Goal: Information Seeking & Learning: Learn about a topic

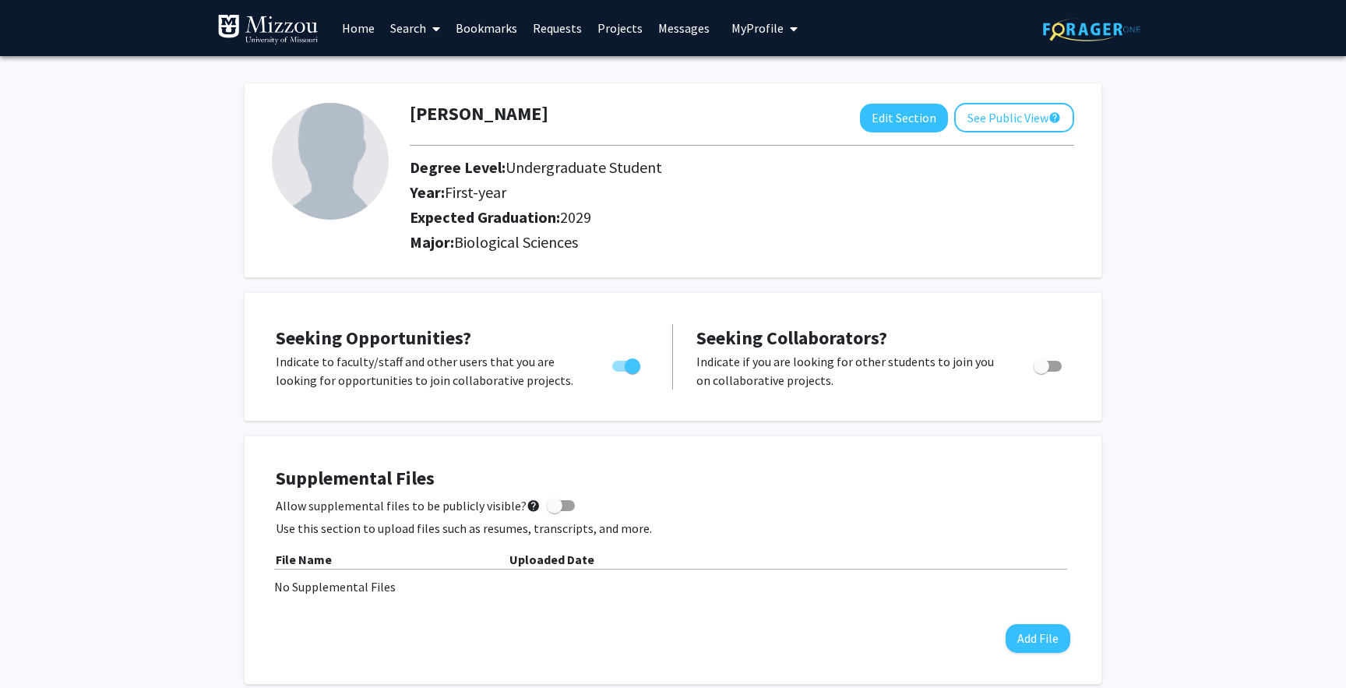
click at [413, 27] on link "Search" at bounding box center [414, 28] width 65 height 55
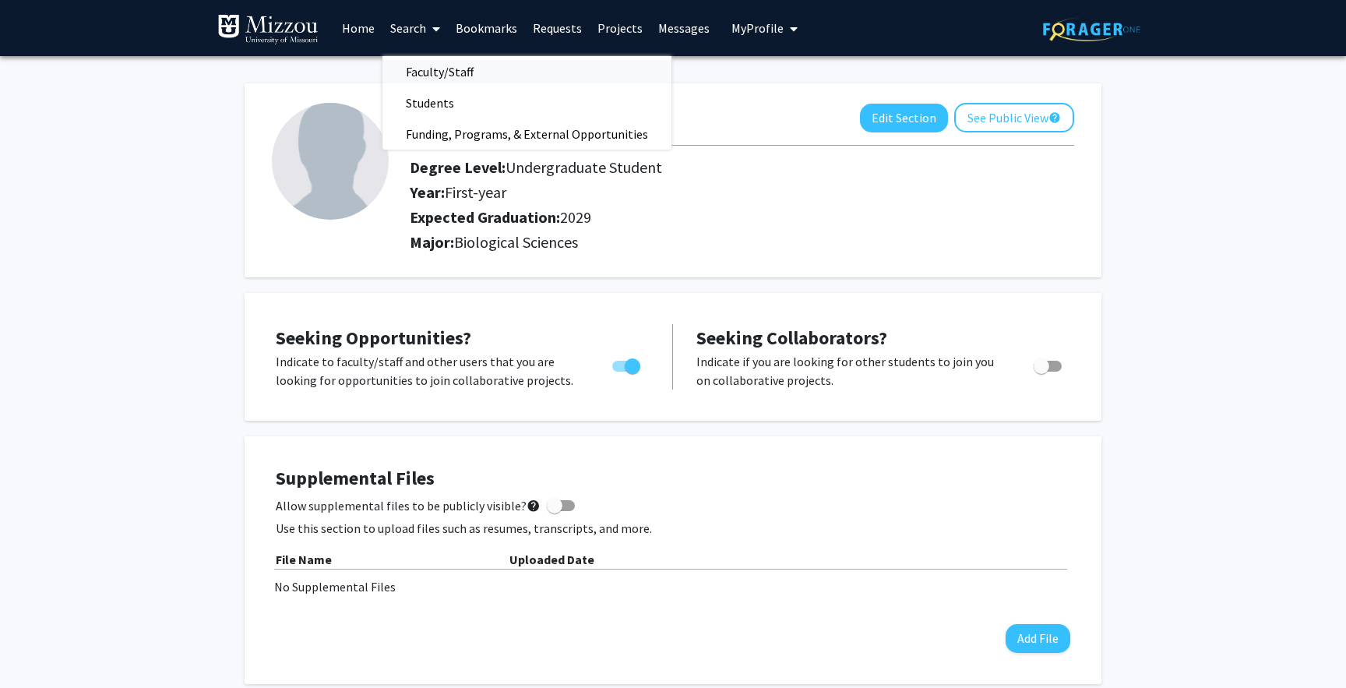
click at [434, 70] on span "Faculty/Staff" at bounding box center [439, 71] width 114 height 31
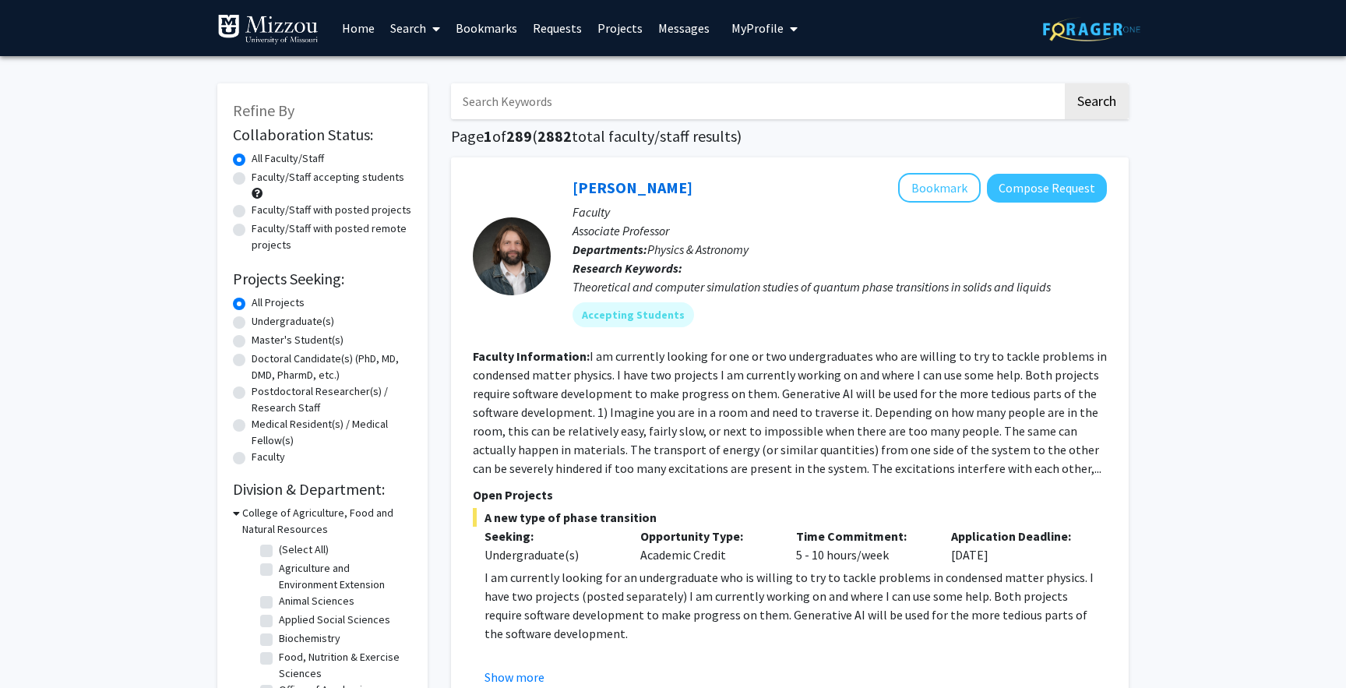
click at [294, 181] on label "Faculty/Staff accepting students" at bounding box center [328, 177] width 153 height 16
click at [262, 179] on input "Faculty/Staff accepting students" at bounding box center [257, 174] width 10 height 10
radio input "true"
click at [272, 325] on label "Undergraduate(s)" at bounding box center [293, 321] width 83 height 16
click at [262, 323] on input "Undergraduate(s)" at bounding box center [257, 318] width 10 height 10
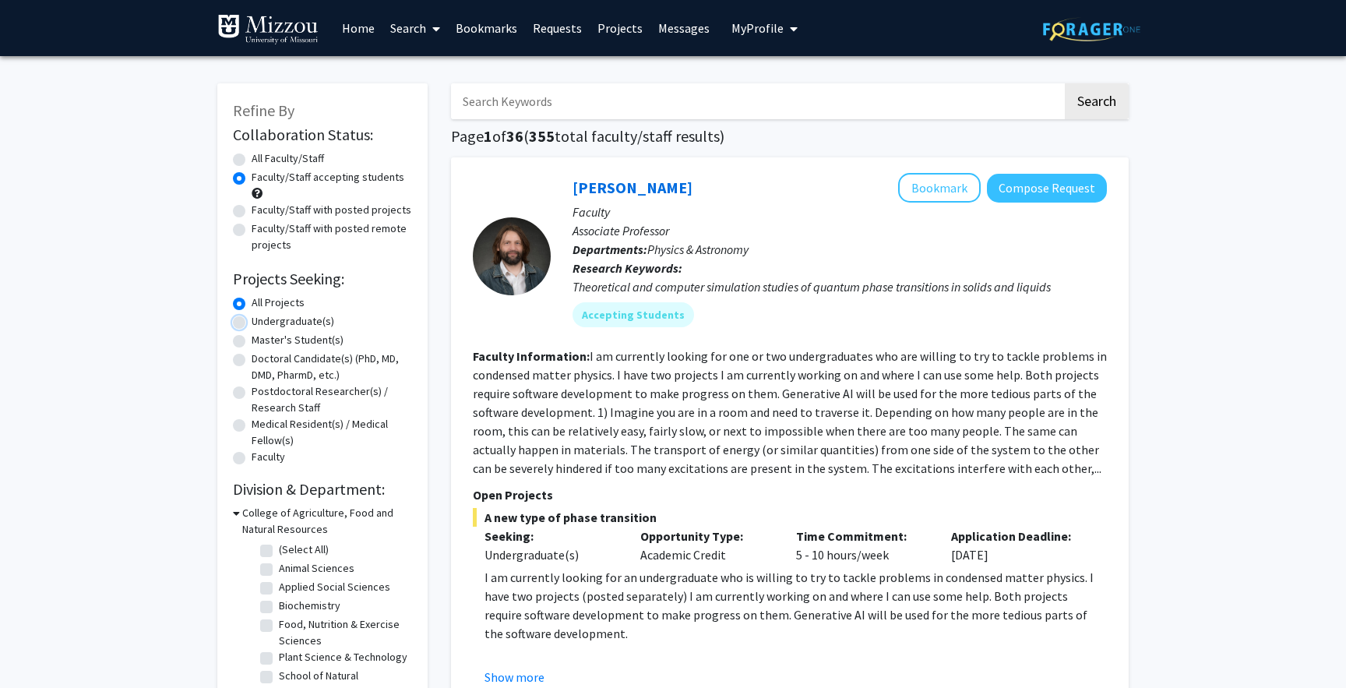
radio input "true"
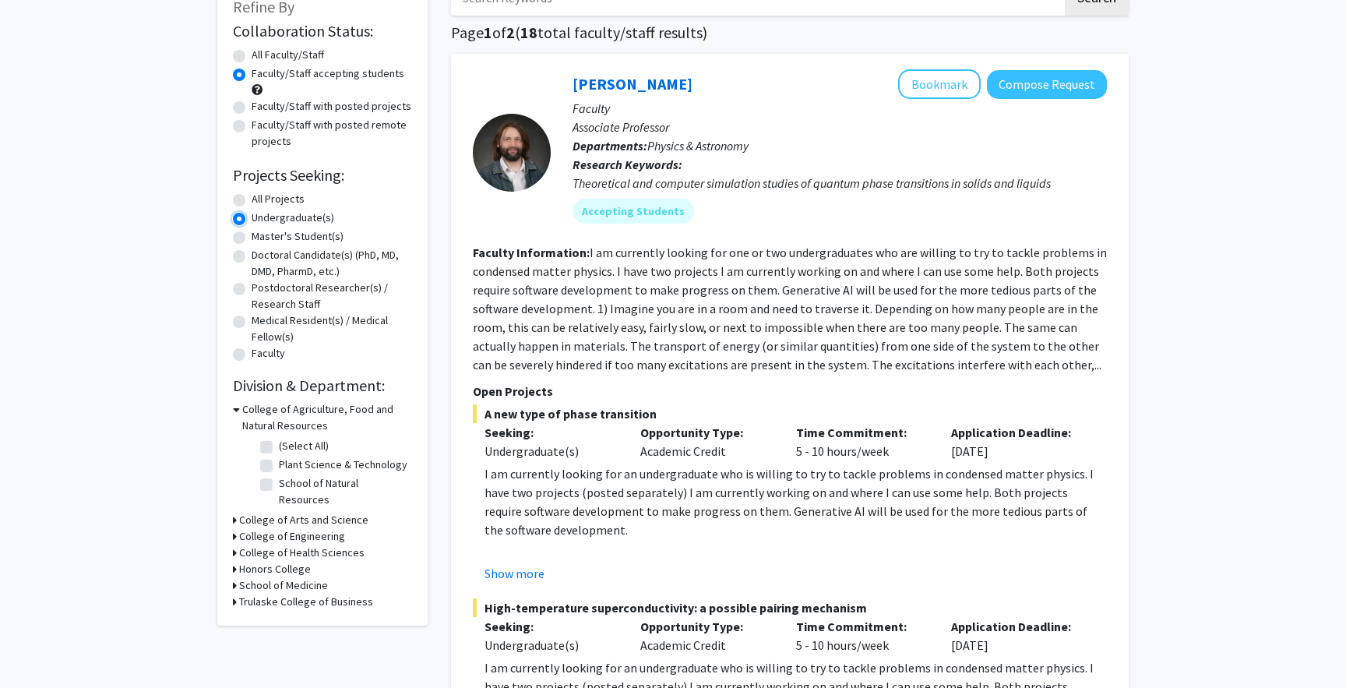
scroll to position [238, 0]
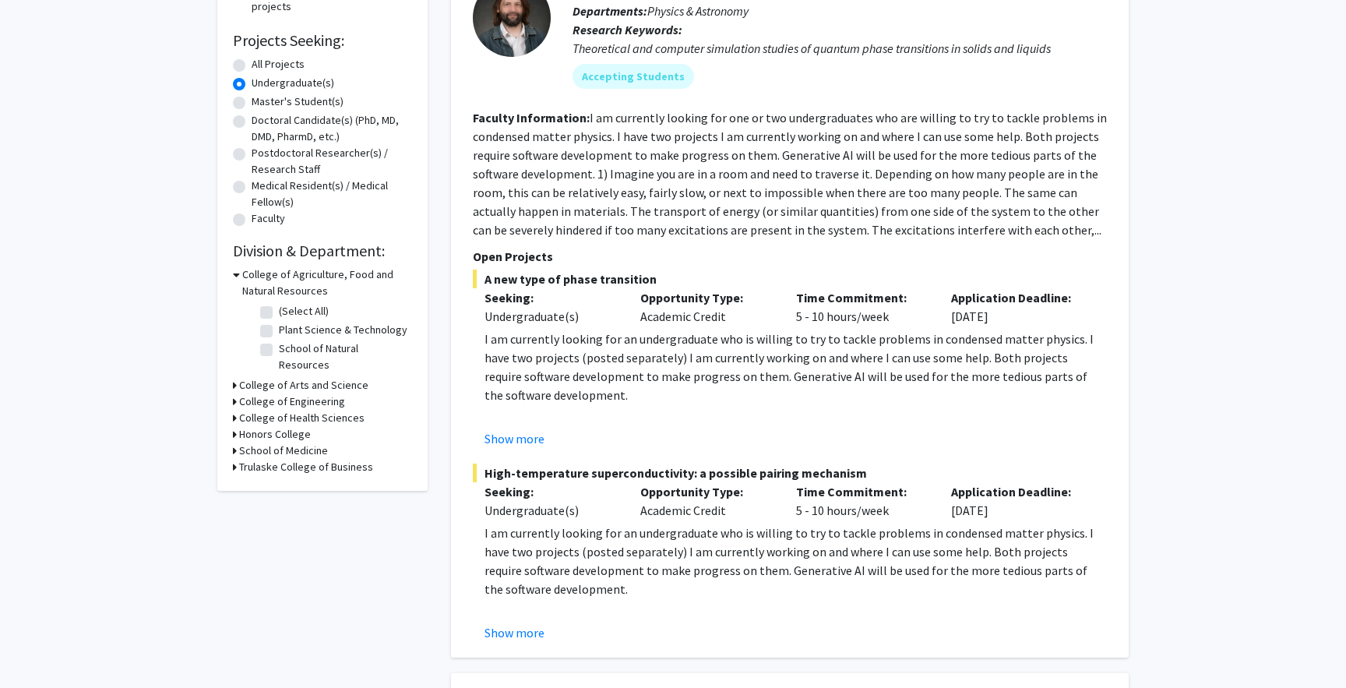
click at [248, 377] on h3 "College of Arts and Science" at bounding box center [303, 385] width 129 height 16
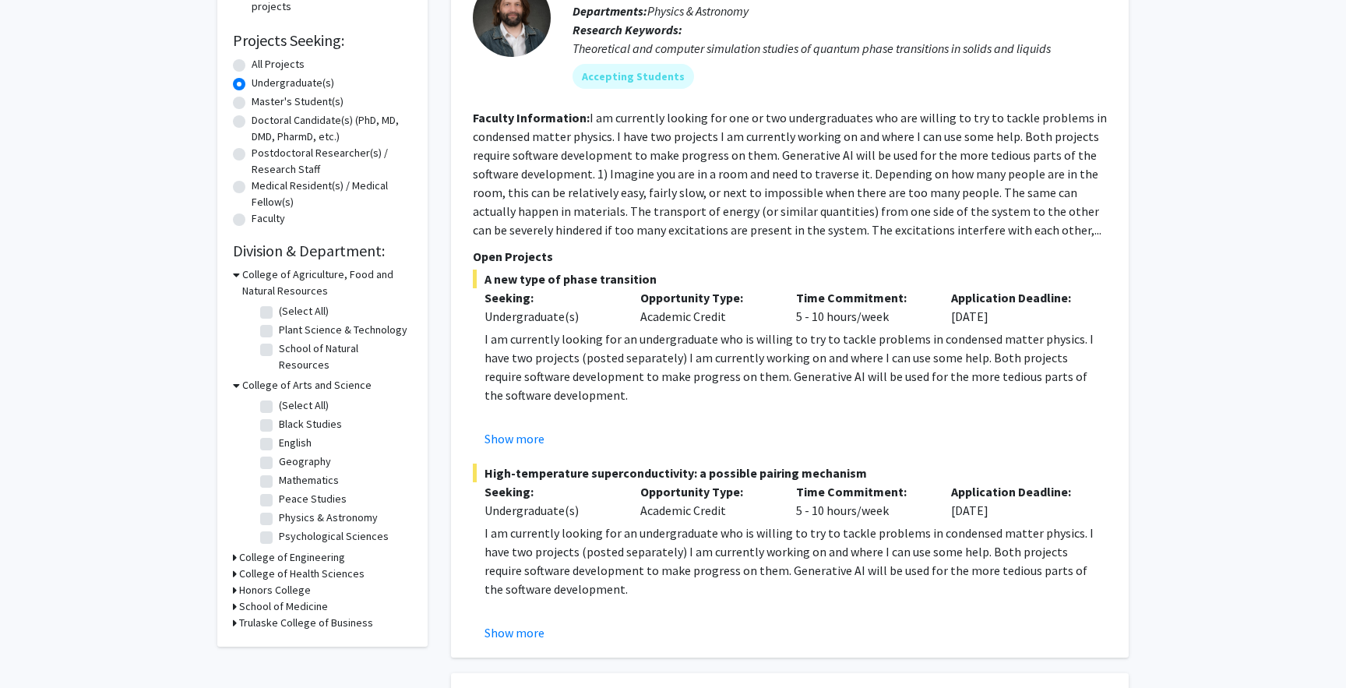
click at [279, 528] on label "Psychological Sciences" at bounding box center [334, 536] width 110 height 16
click at [279, 528] on input "Psychological Sciences" at bounding box center [284, 533] width 10 height 10
checkbox input "true"
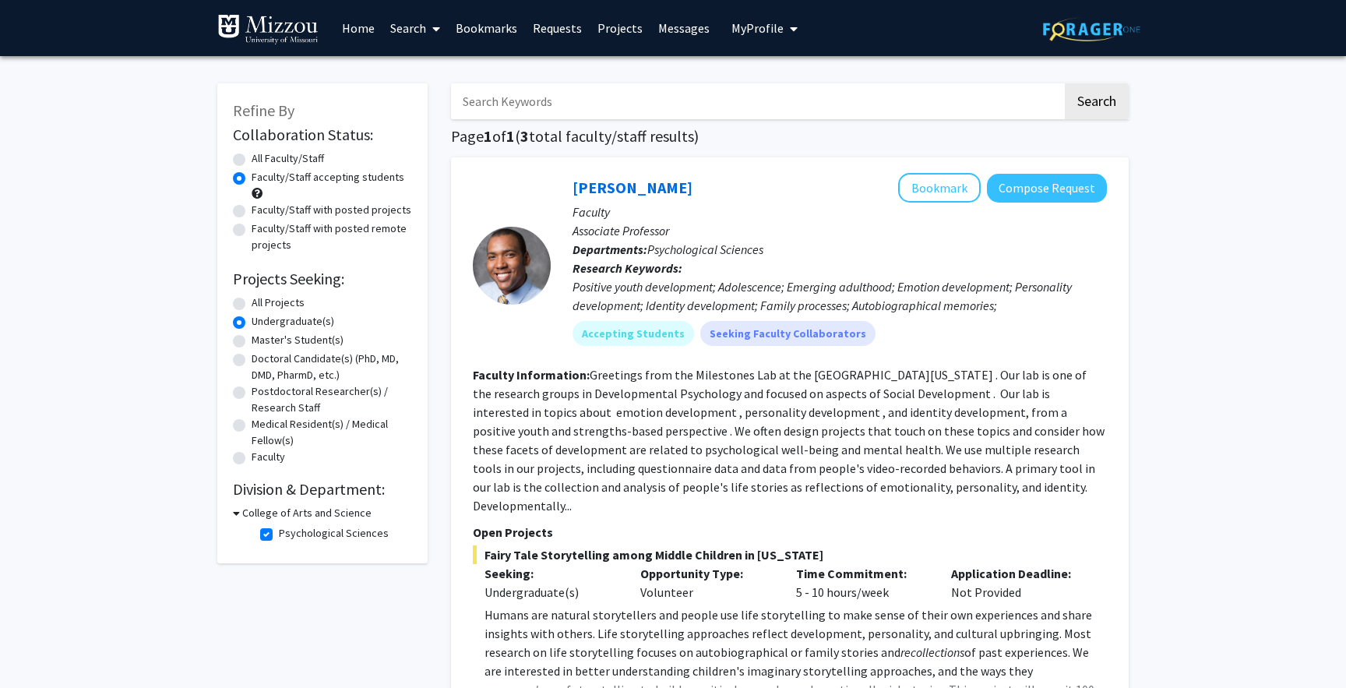
click at [279, 534] on label "Psychological Sciences" at bounding box center [334, 533] width 110 height 16
click at [279, 534] on input "Psychological Sciences" at bounding box center [284, 530] width 10 height 10
checkbox input "false"
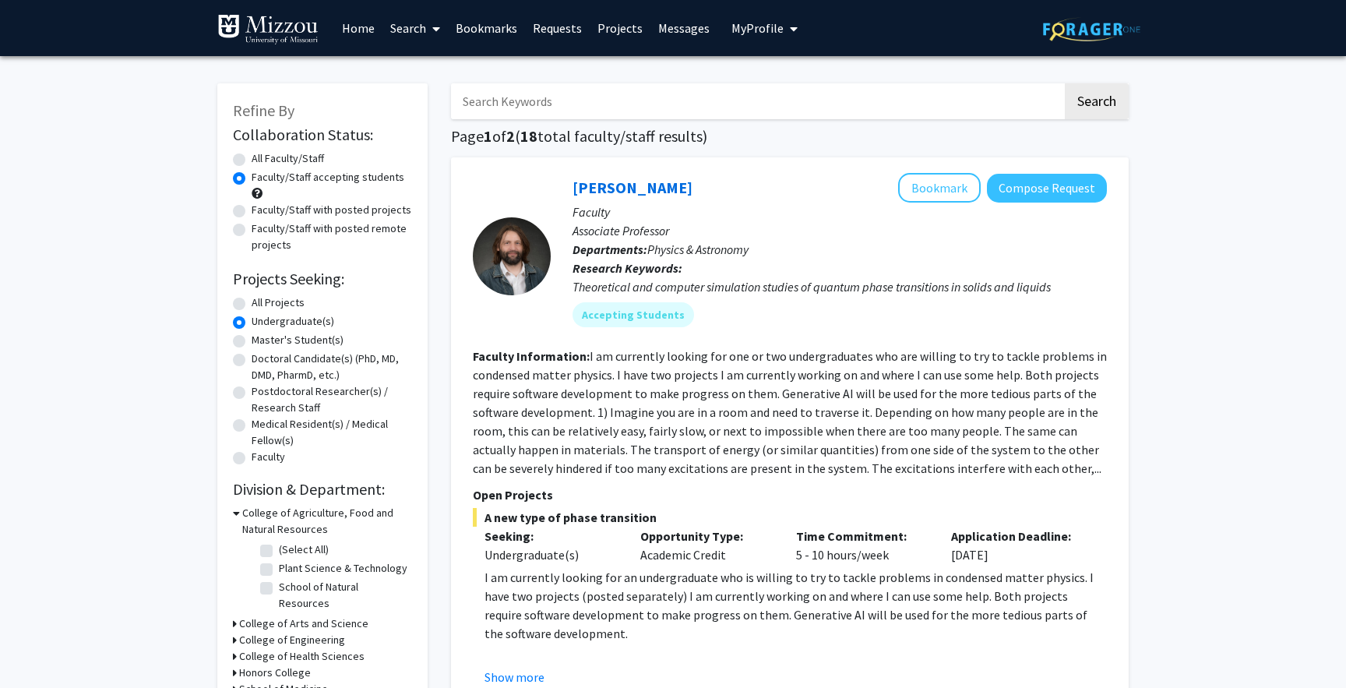
click at [245, 515] on h3 "College of Agriculture, Food and Natural Resources" at bounding box center [327, 521] width 170 height 33
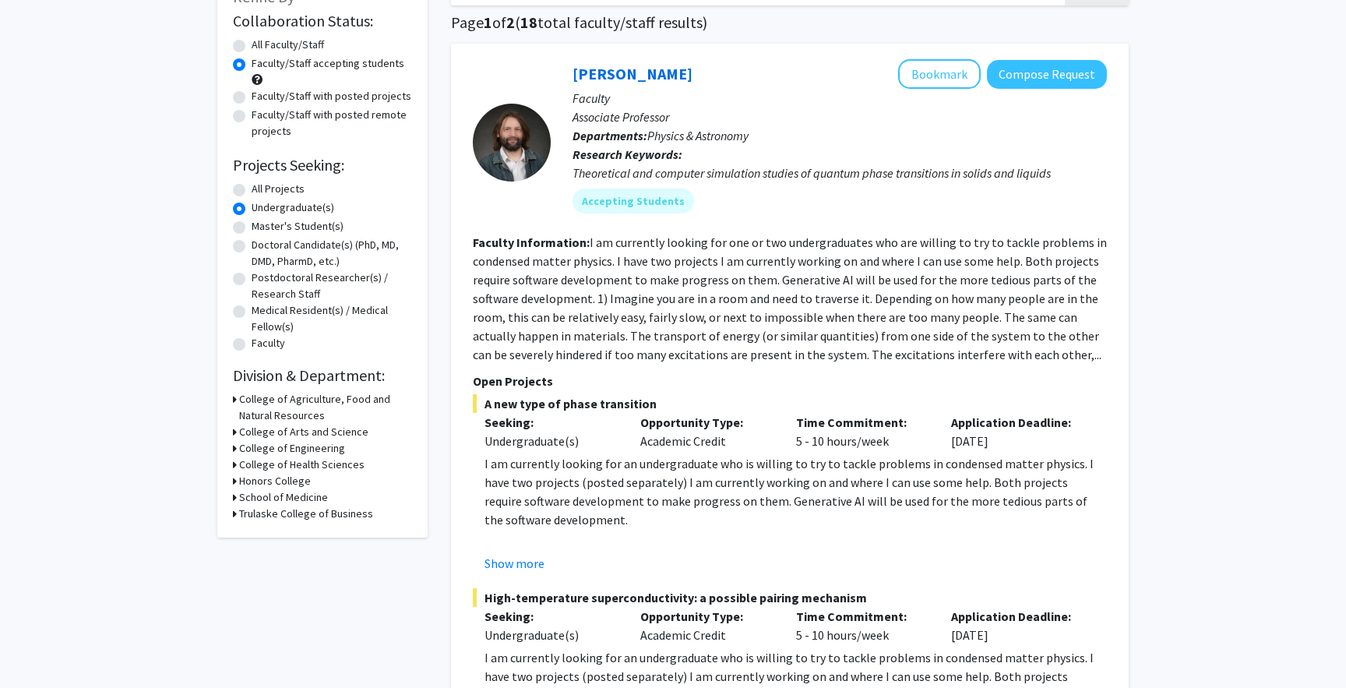
scroll to position [153, 0]
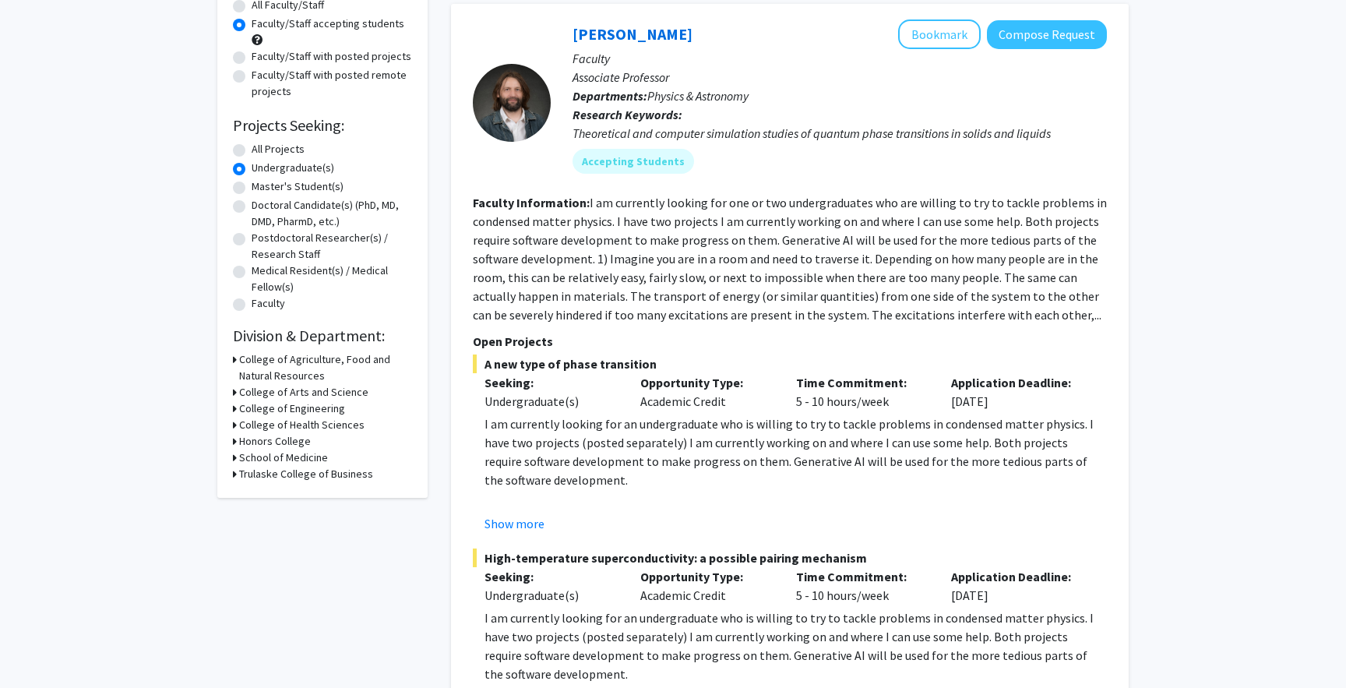
click at [241, 457] on h3 "School of Medicine" at bounding box center [283, 457] width 89 height 16
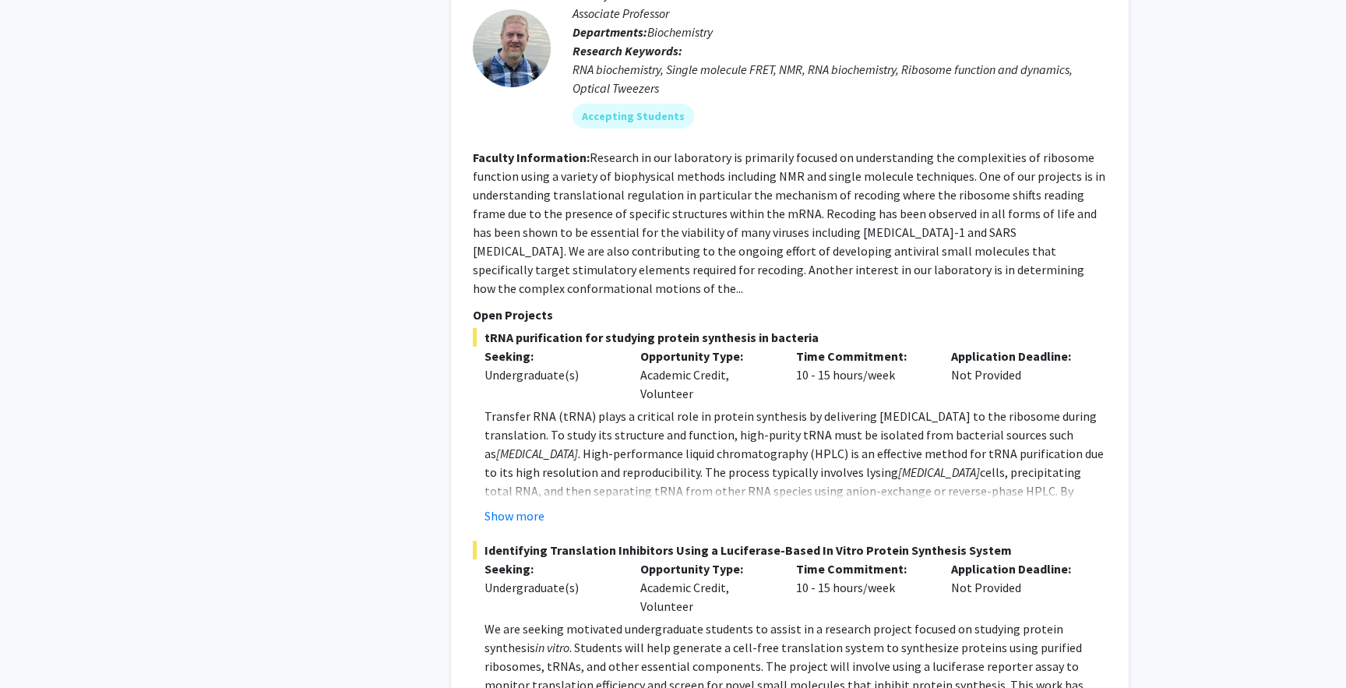
scroll to position [1065, 0]
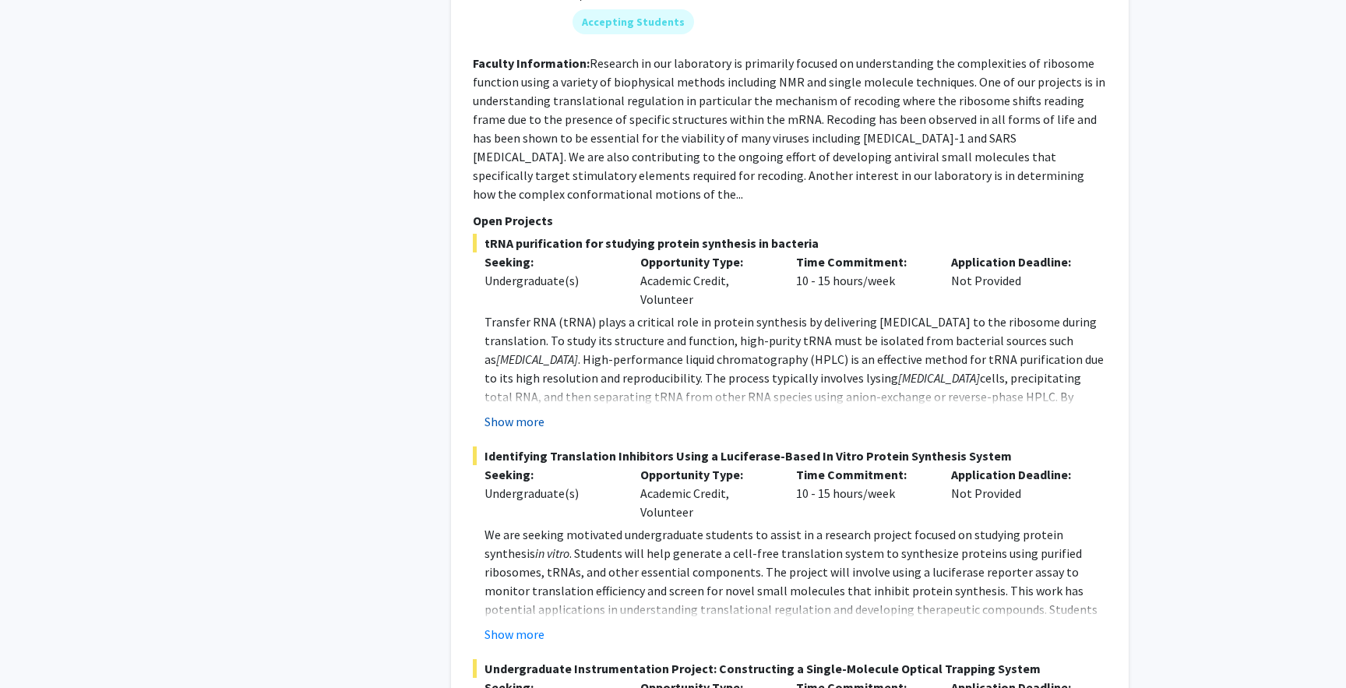
click at [516, 412] on button "Show more" at bounding box center [514, 421] width 60 height 19
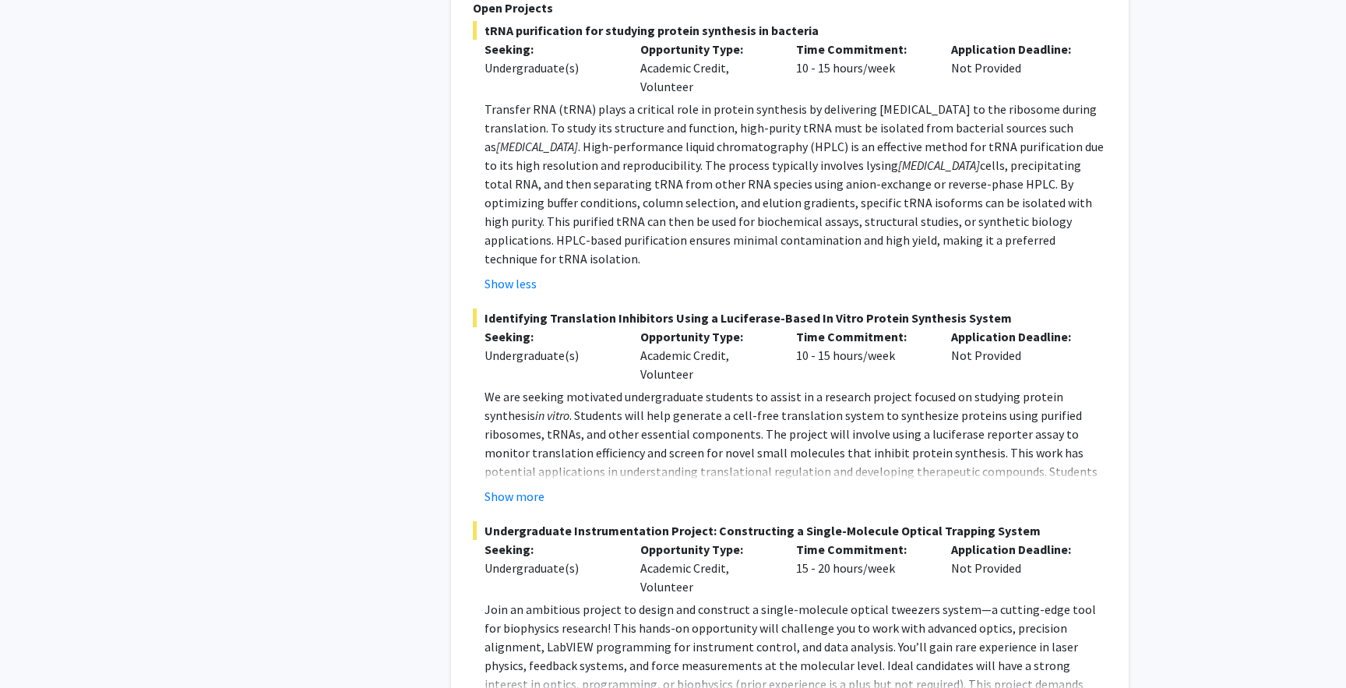
scroll to position [1275, 0]
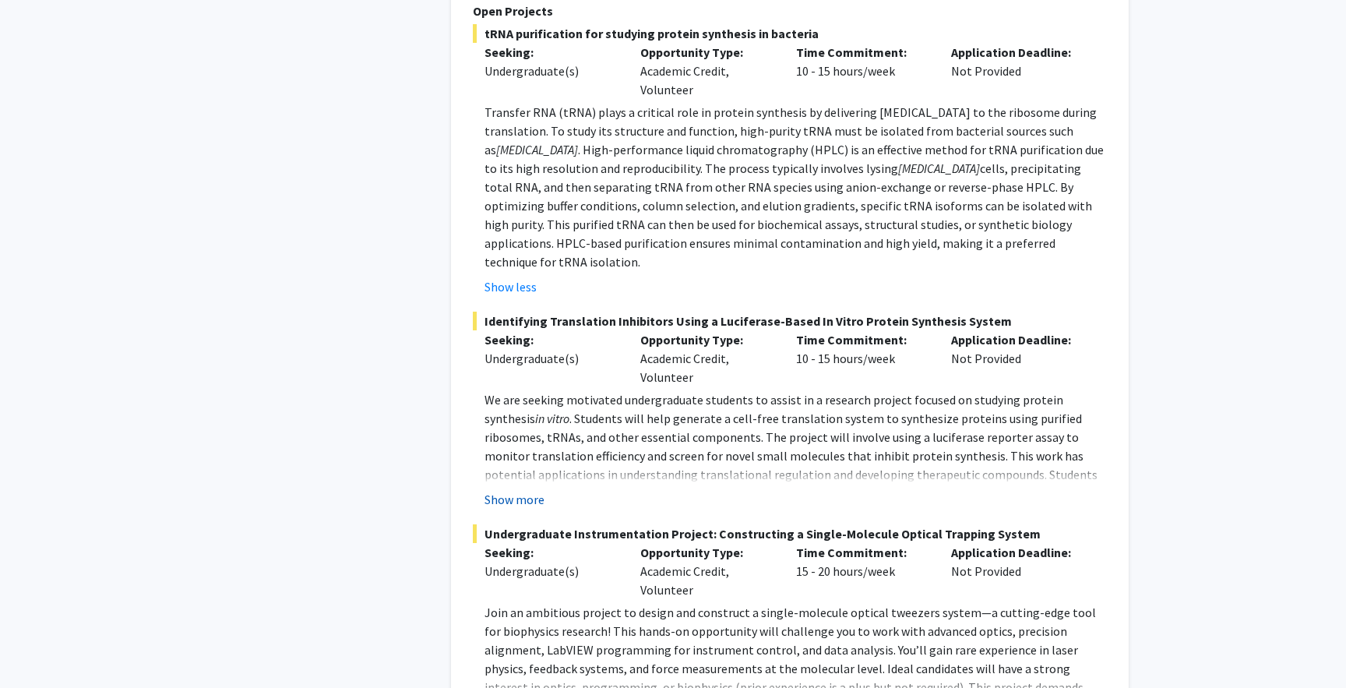
click at [520, 490] on button "Show more" at bounding box center [514, 499] width 60 height 19
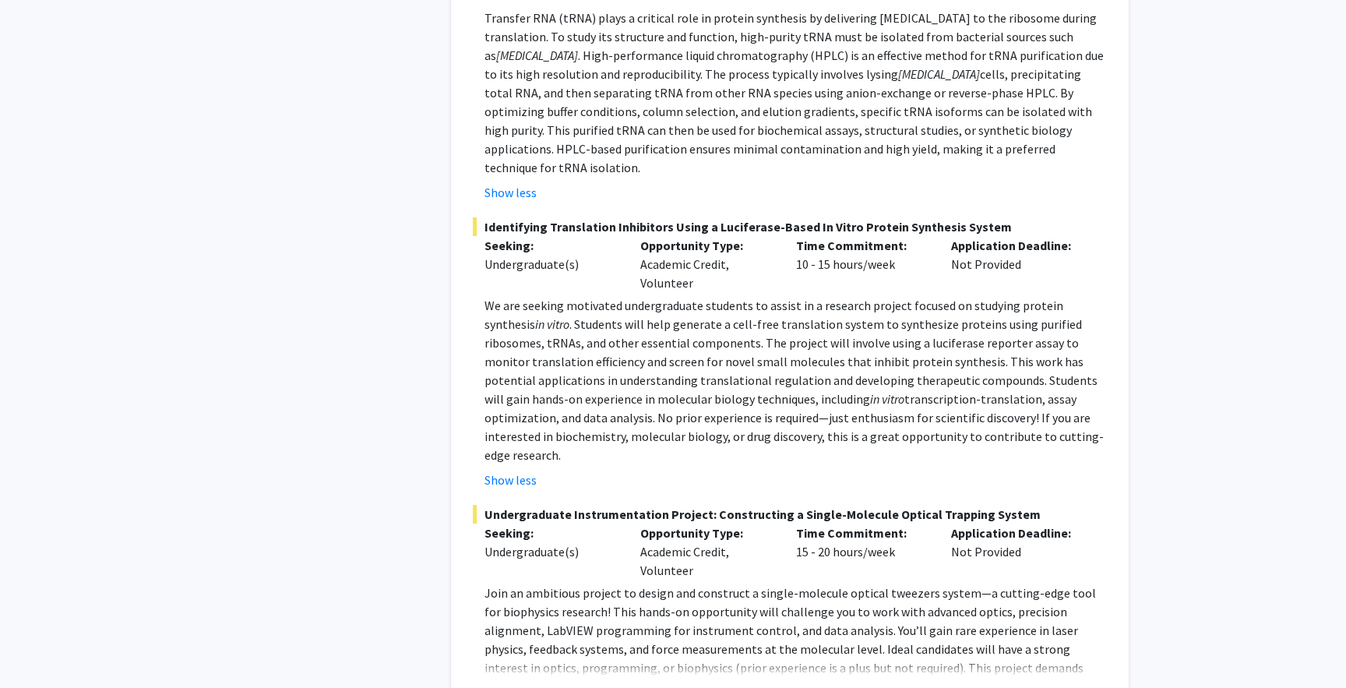
scroll to position [1430, 0]
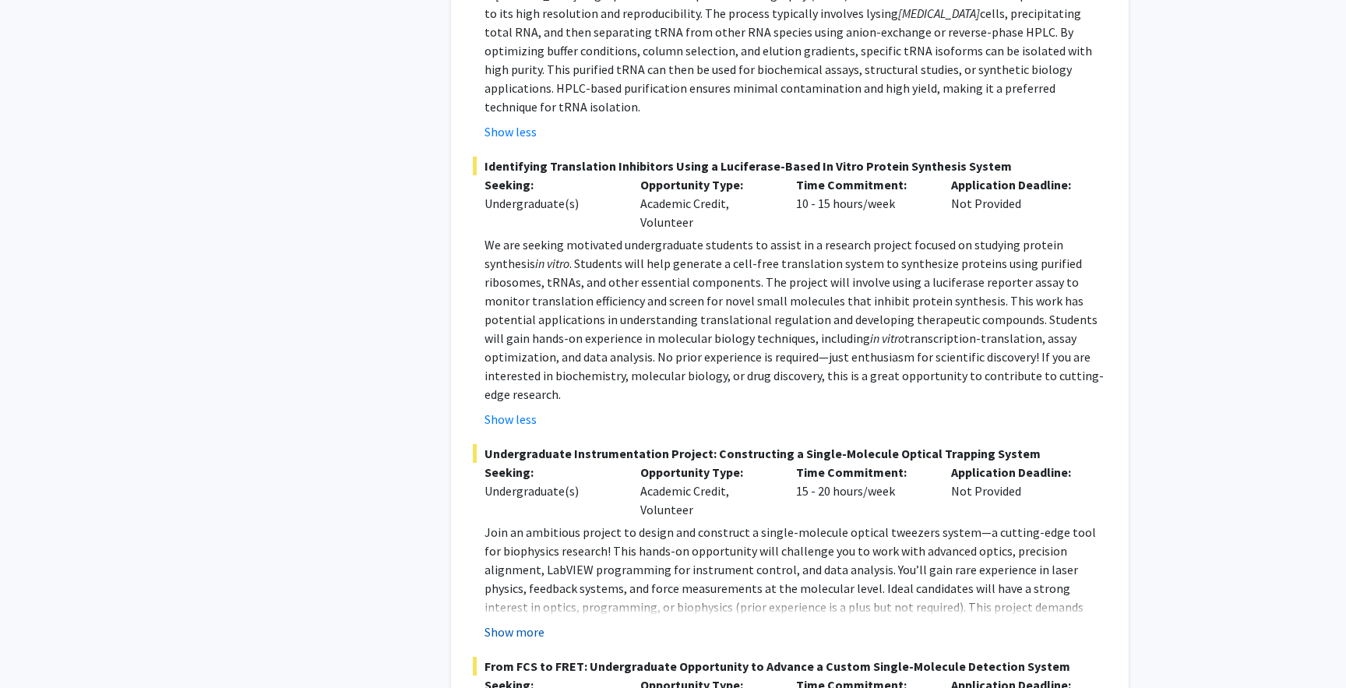
click at [505, 622] on button "Show more" at bounding box center [514, 631] width 60 height 19
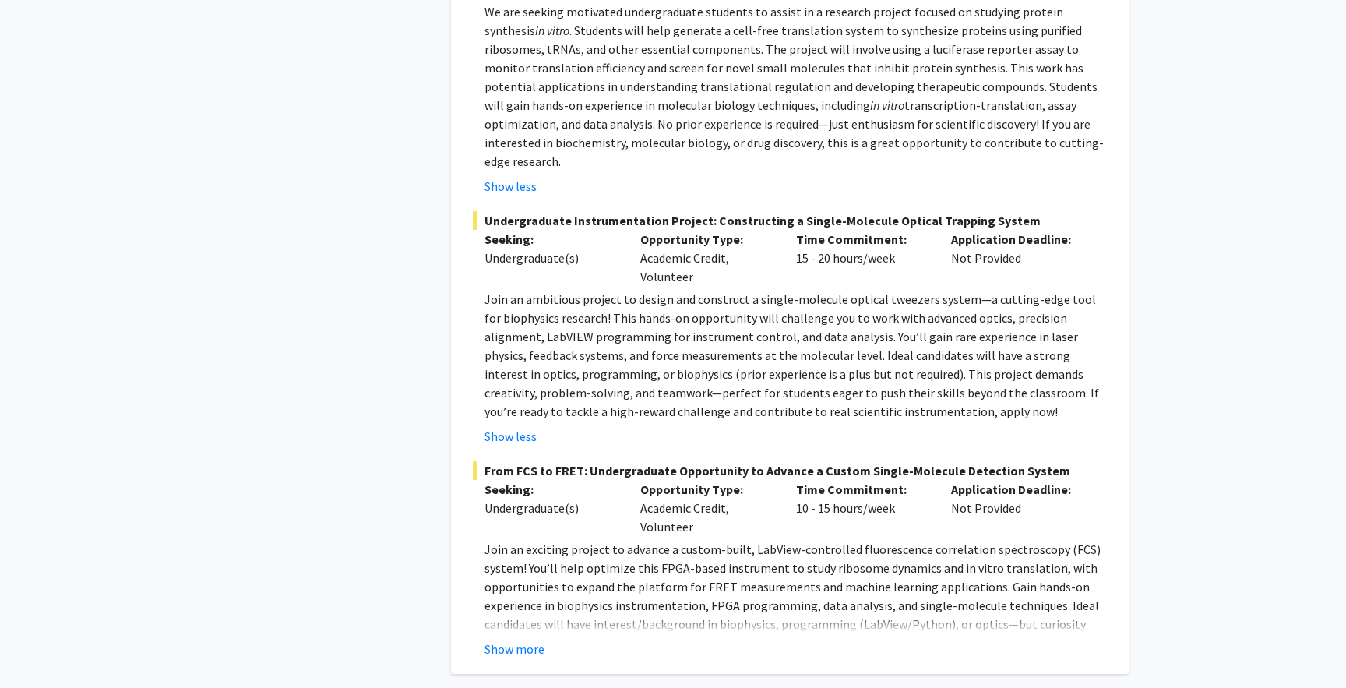
scroll to position [1678, 0]
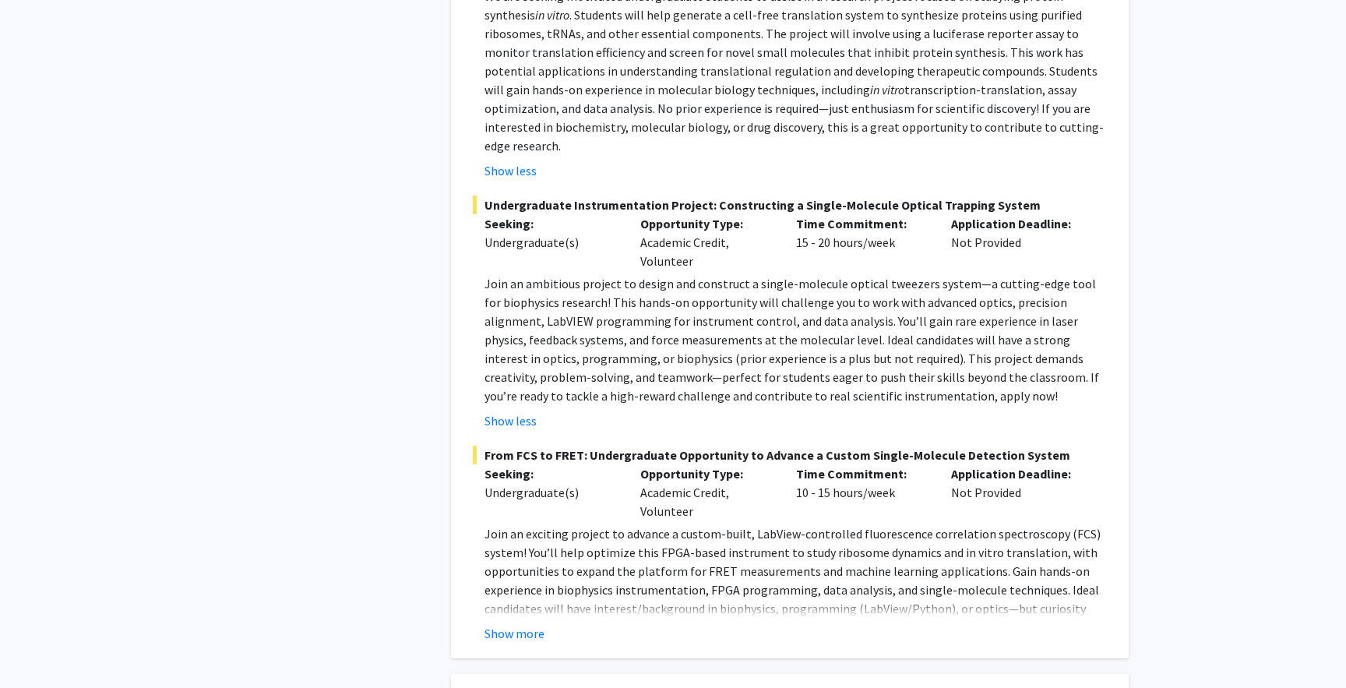
drag, startPoint x: 535, startPoint y: 576, endPoint x: 591, endPoint y: 378, distance: 205.6
click at [591, 378] on fg-project-list "tRNA purification for studying protein synthesis in bacteria Seeking: Undergrad…" at bounding box center [790, 132] width 634 height 1022
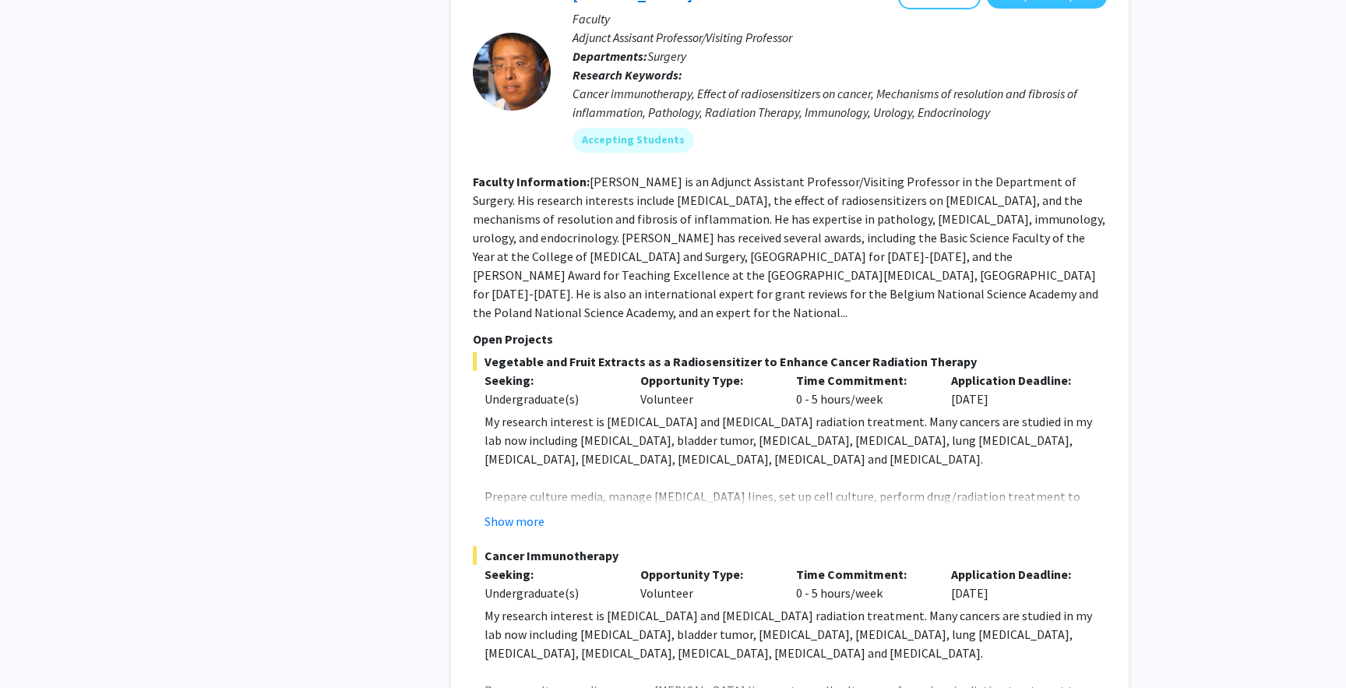
scroll to position [3858, 0]
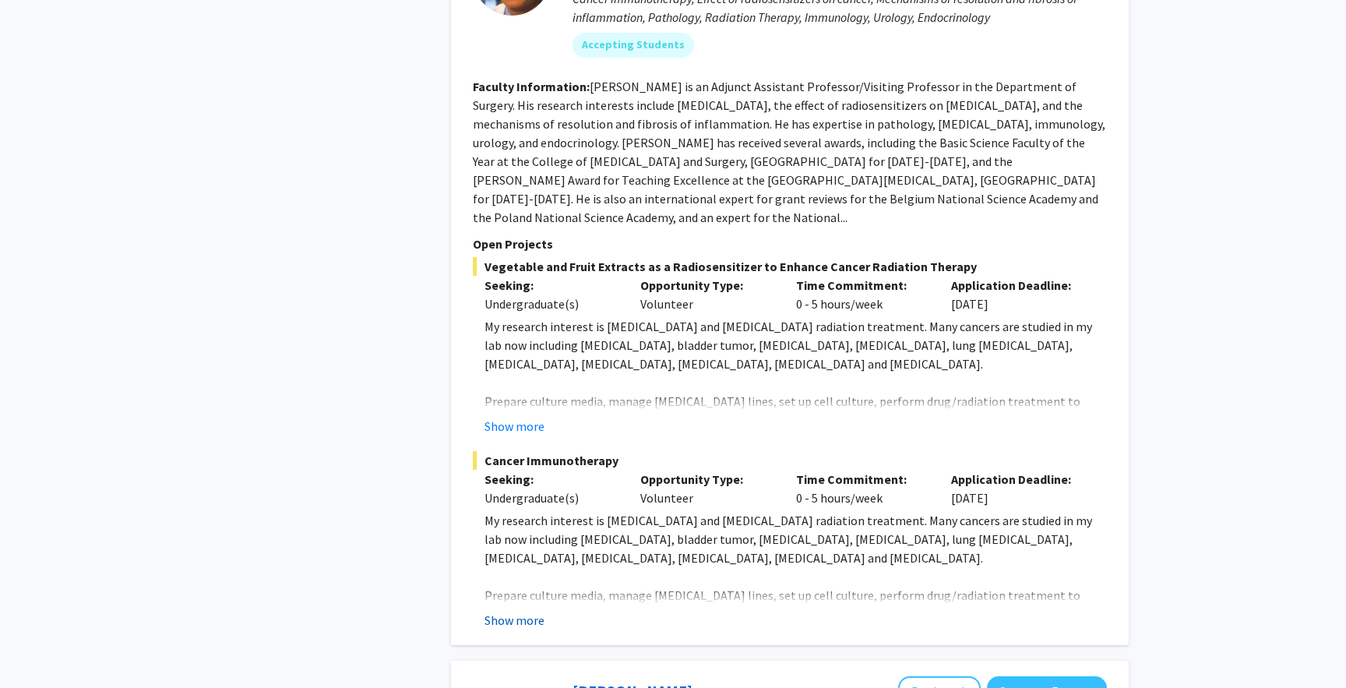
click at [529, 610] on button "Show more" at bounding box center [514, 619] width 60 height 19
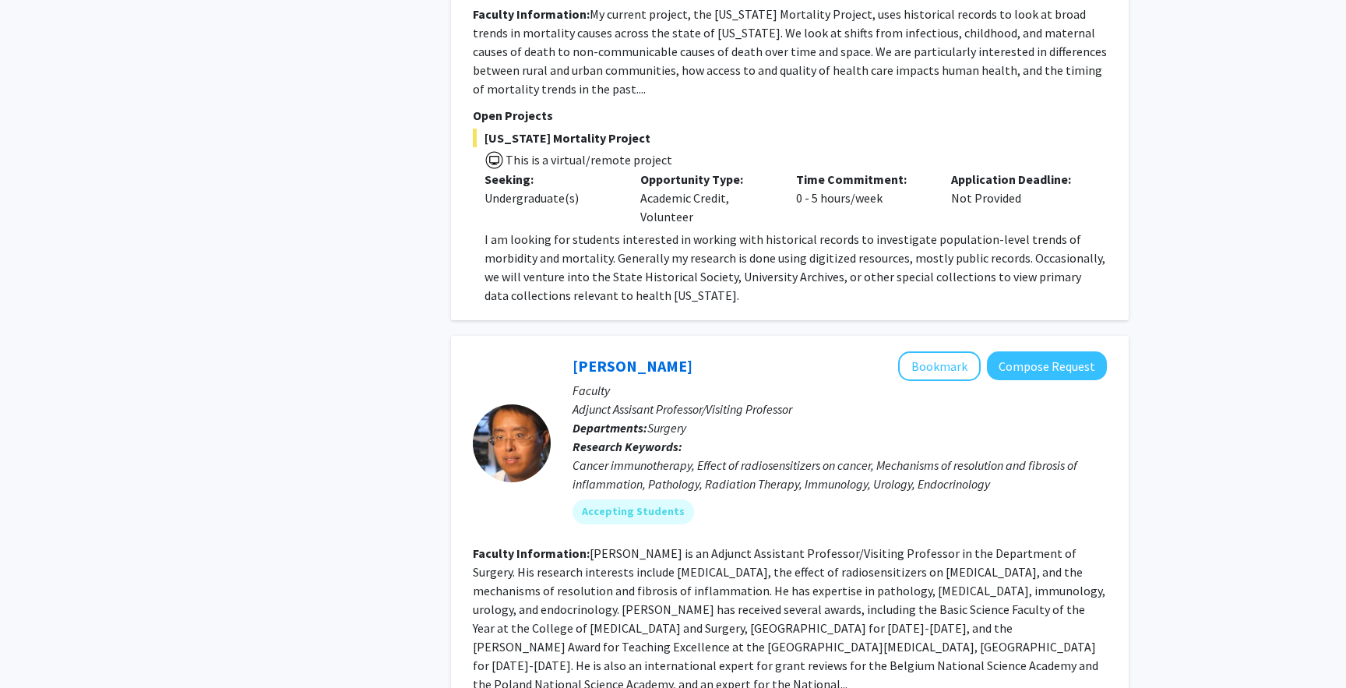
scroll to position [3384, 0]
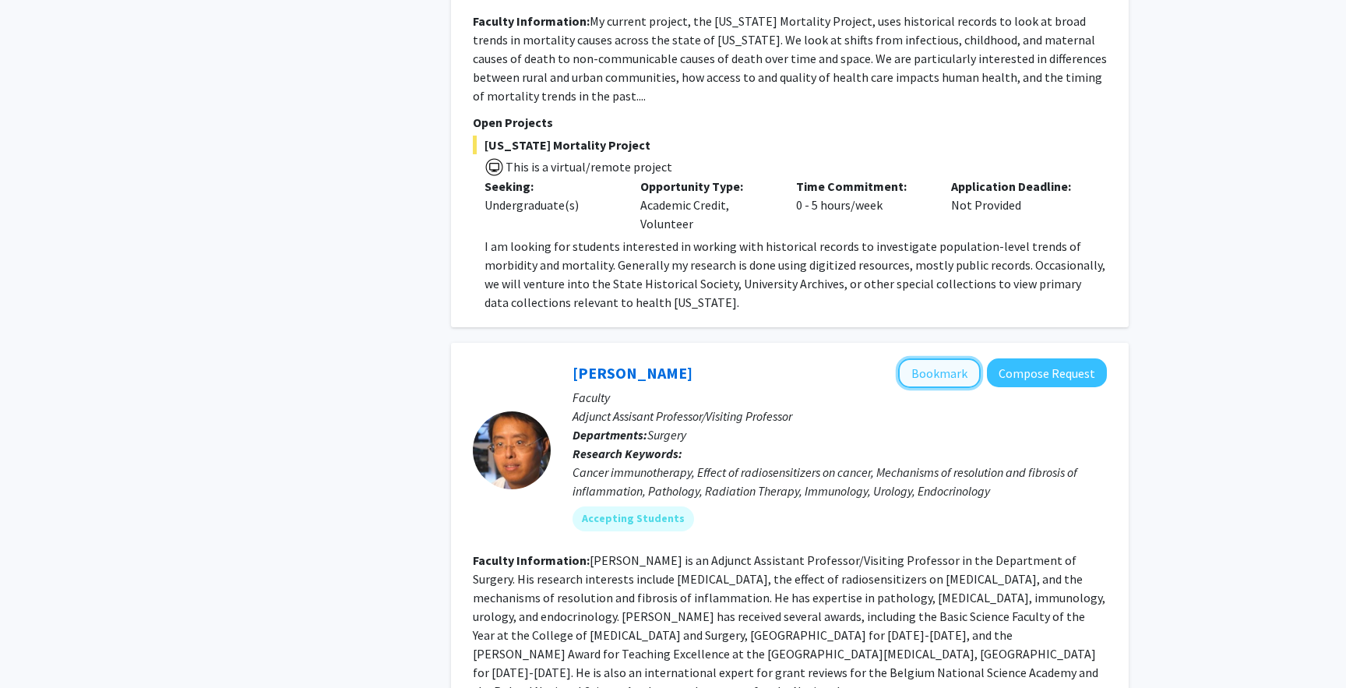
click at [919, 358] on button "Bookmark" at bounding box center [939, 373] width 83 height 30
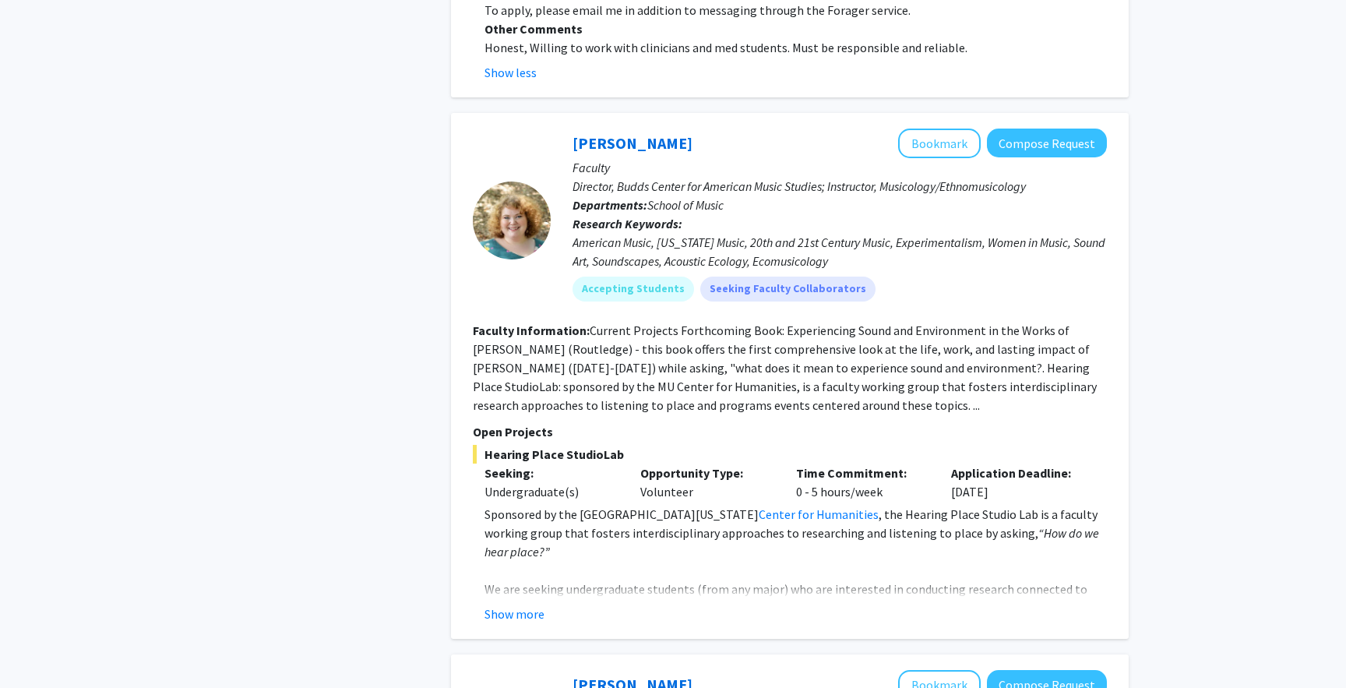
scroll to position [4874, 0]
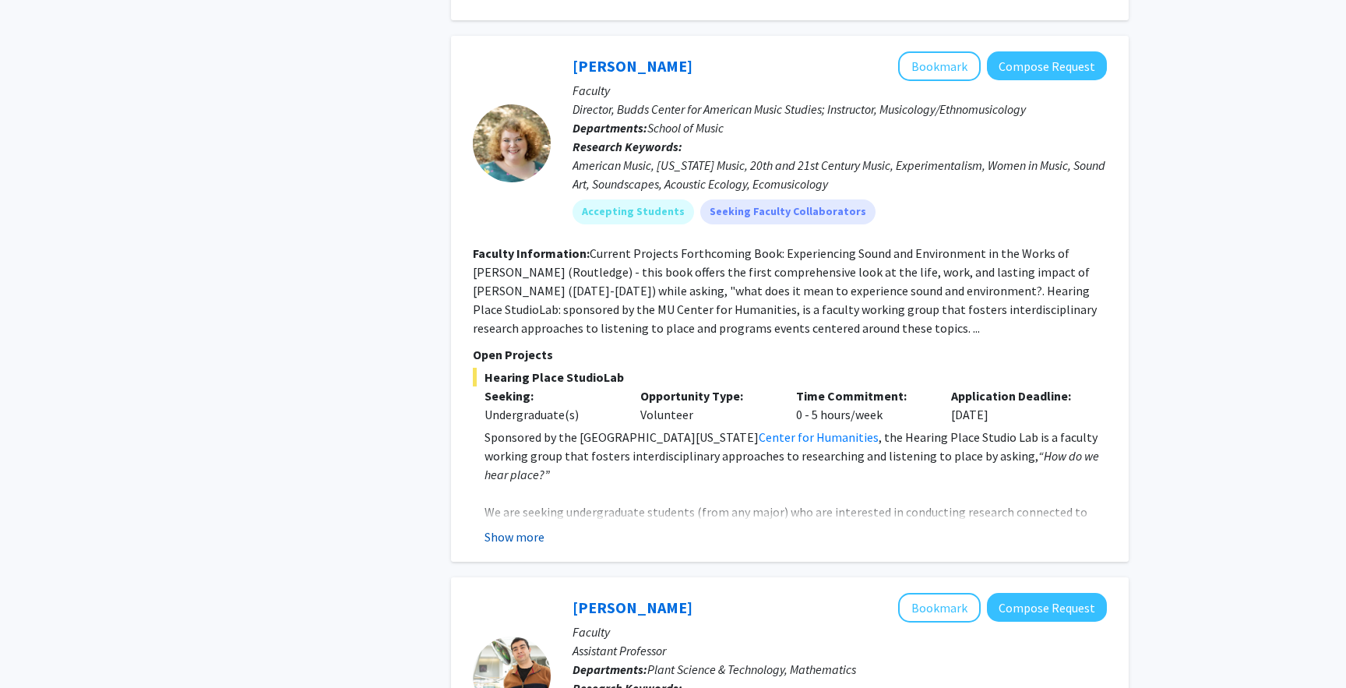
click at [503, 527] on button "Show more" at bounding box center [514, 536] width 60 height 19
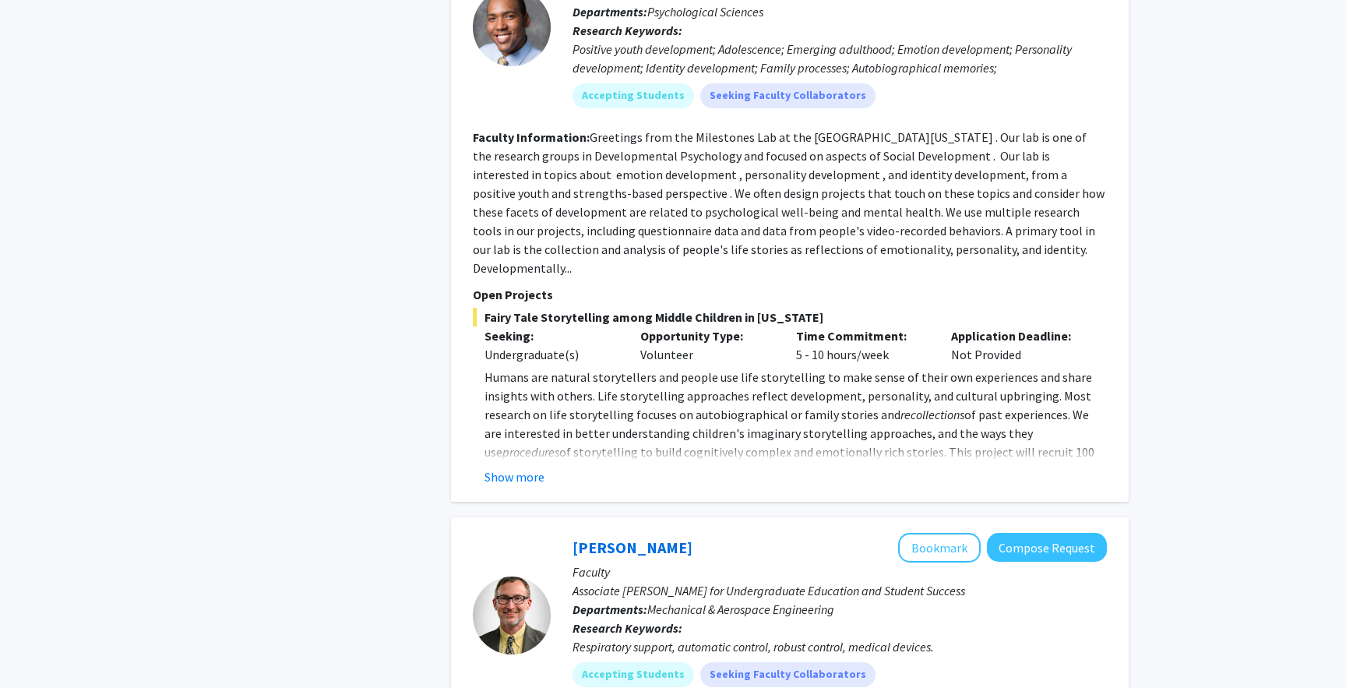
scroll to position [7685, 0]
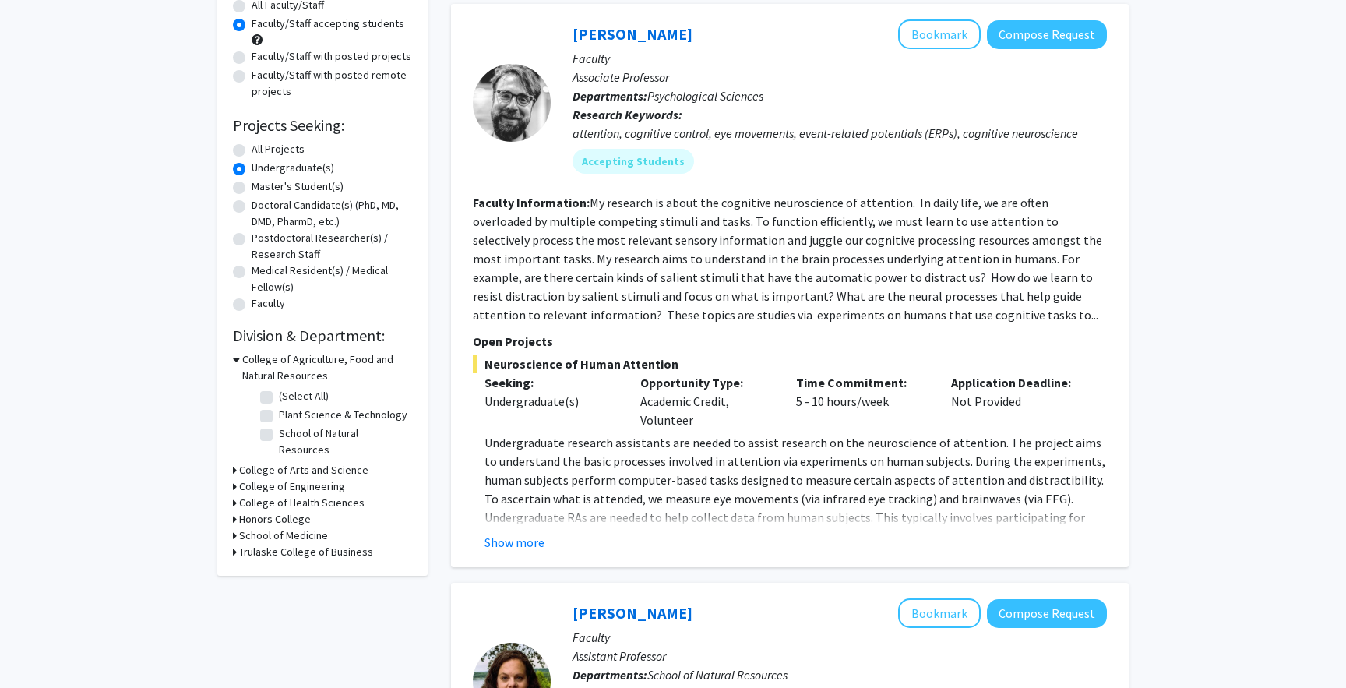
scroll to position [157, 0]
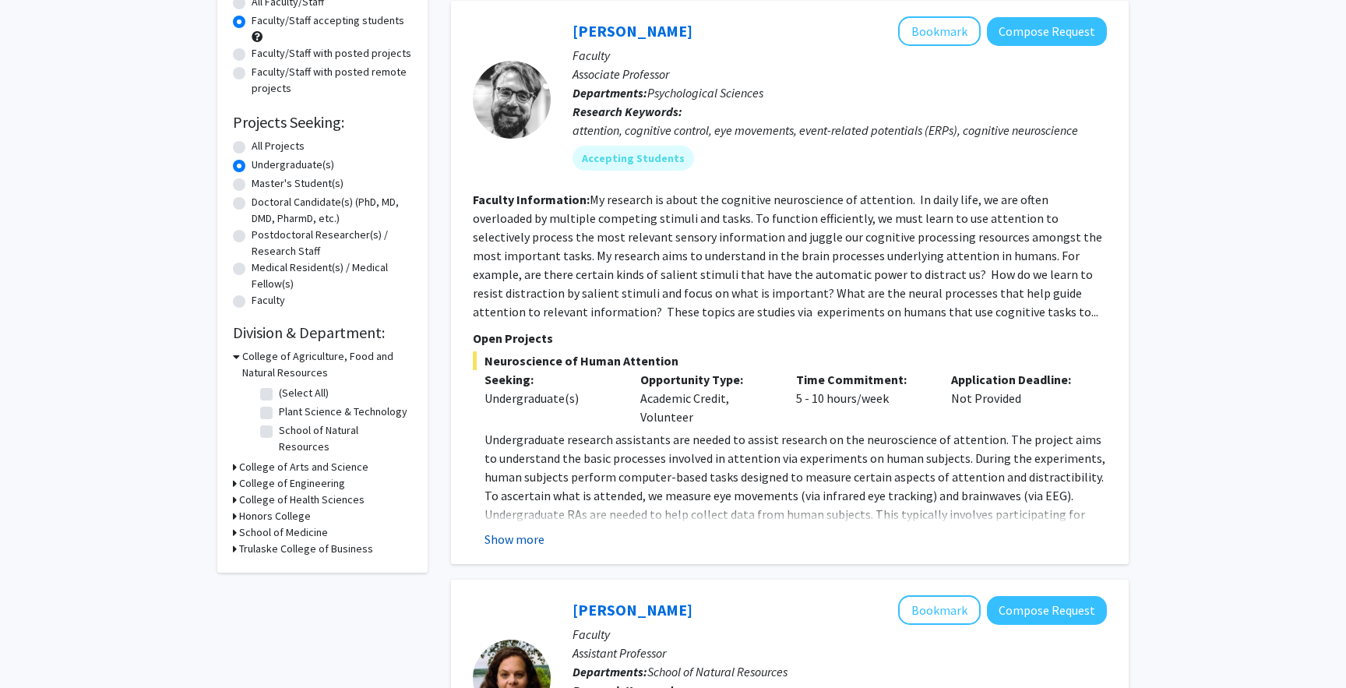
click at [523, 533] on button "Show more" at bounding box center [514, 538] width 60 height 19
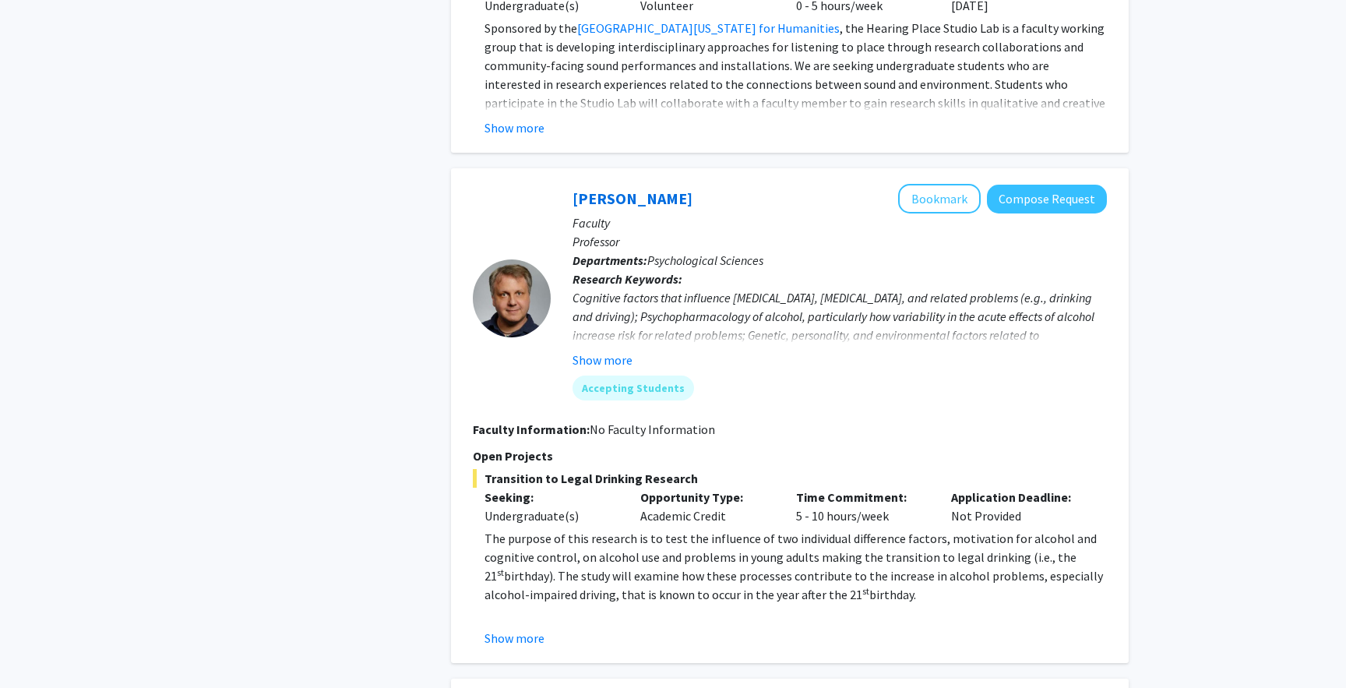
scroll to position [1740, 0]
click at [501, 626] on button "Show more" at bounding box center [514, 635] width 60 height 19
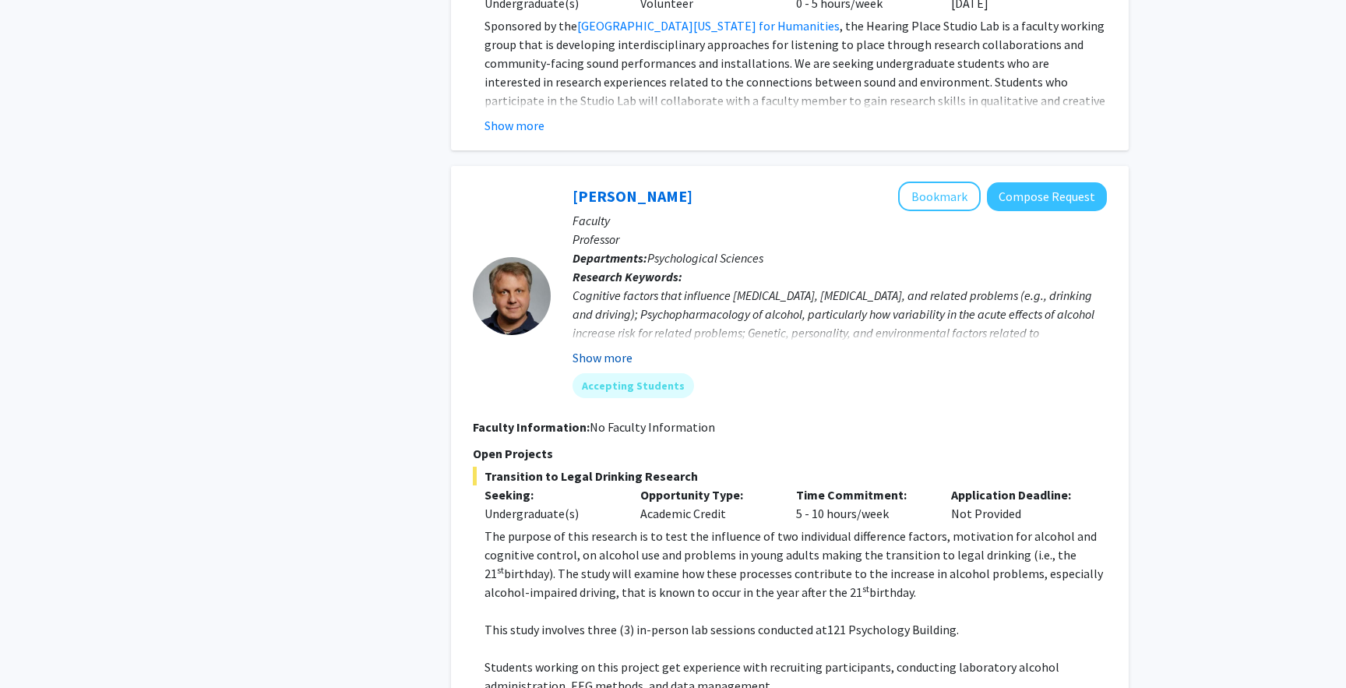
click at [594, 348] on button "Show more" at bounding box center [602, 357] width 60 height 19
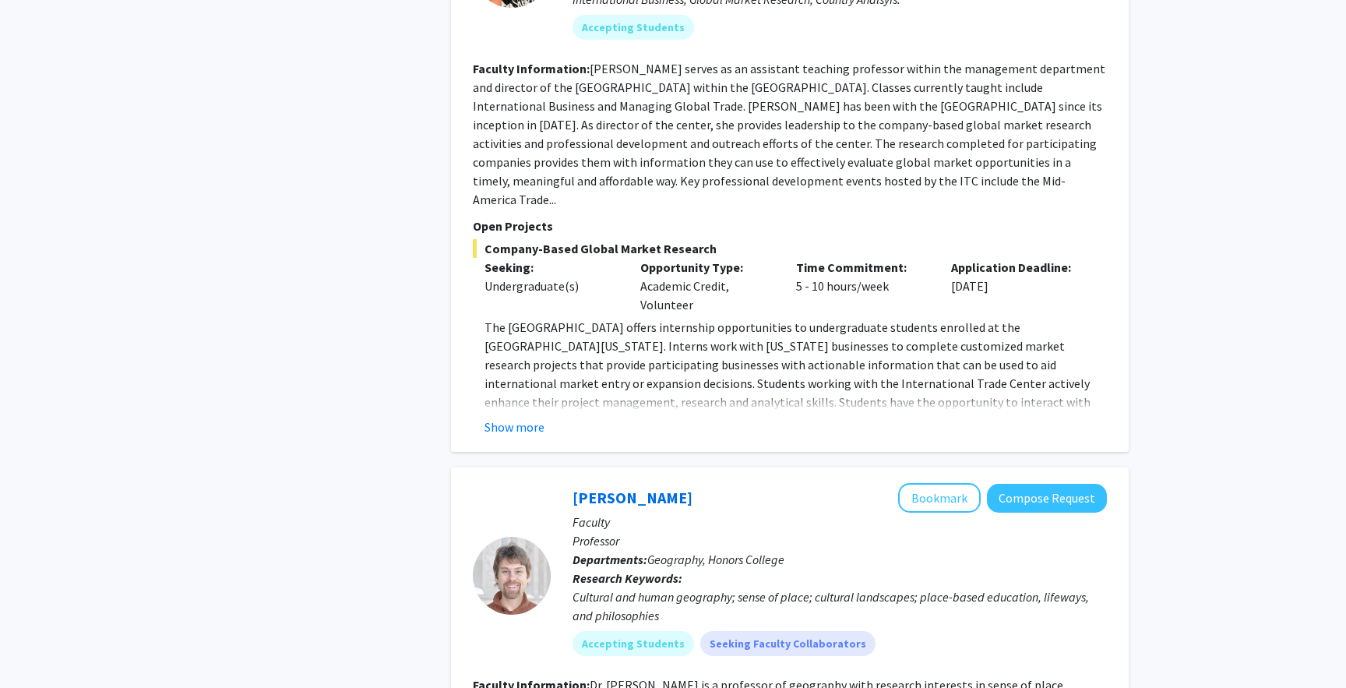
scroll to position [3222, 0]
